Goal: Find specific page/section: Find specific page/section

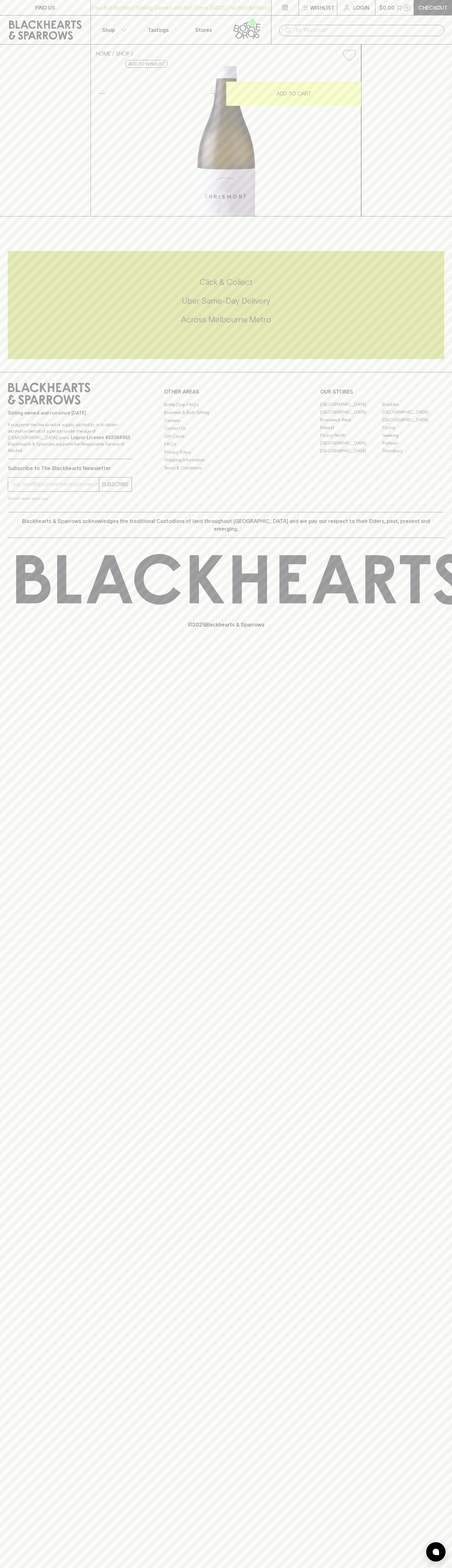
click at [163, 22] on link "Tastings" at bounding box center [158, 29] width 45 height 29
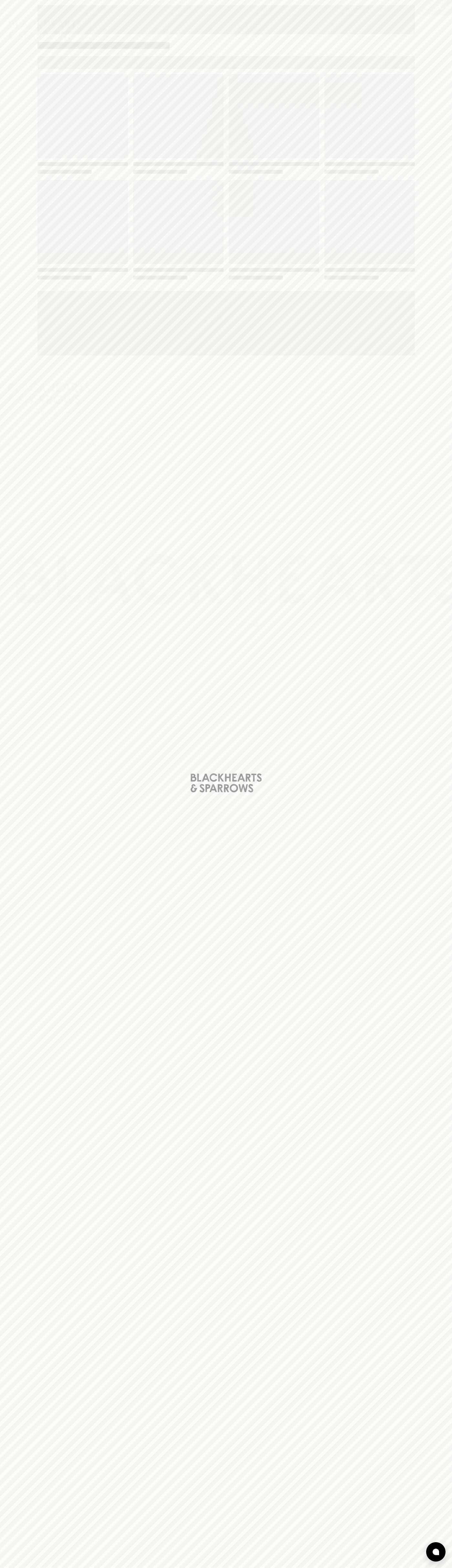
click at [422, 145] on div "Loading" at bounding box center [226, 784] width 452 height 1568
click at [323, 1567] on html "FIND US | No Bad Bottles | Sibling Owned and Run Since 2006 | No Bad Bottles | …" at bounding box center [226, 784] width 452 height 1568
click at [19, 57] on div "Loading" at bounding box center [226, 784] width 452 height 1568
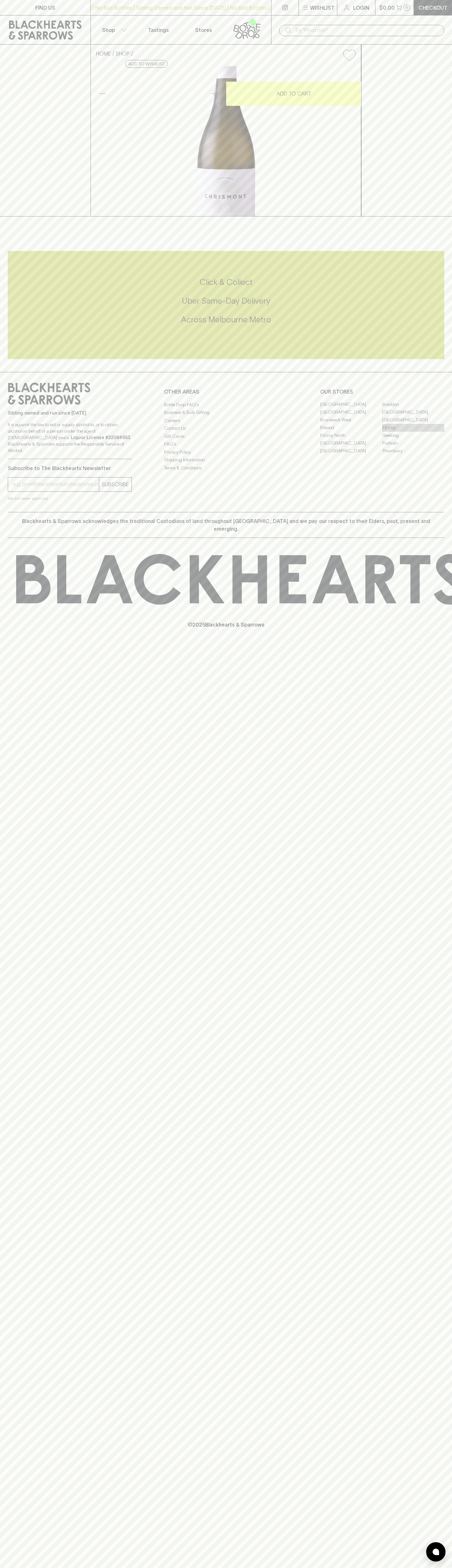
click at [413, 432] on link "Fitzroy" at bounding box center [413, 427] width 62 height 8
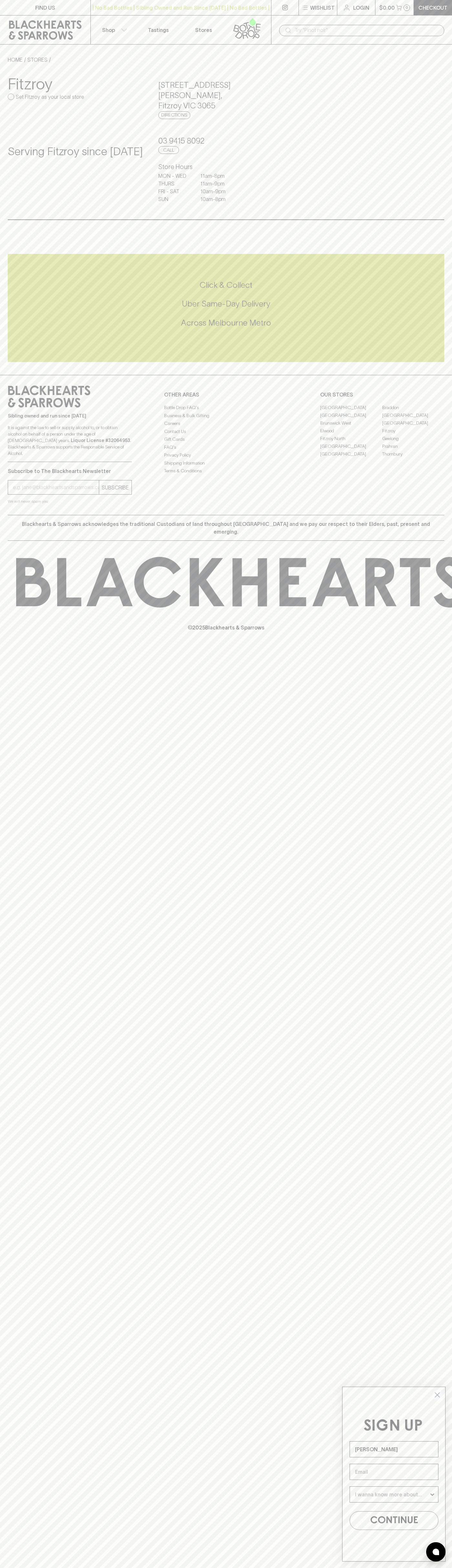
type input "[PERSON_NAME]"
